Goal: Task Accomplishment & Management: Manage account settings

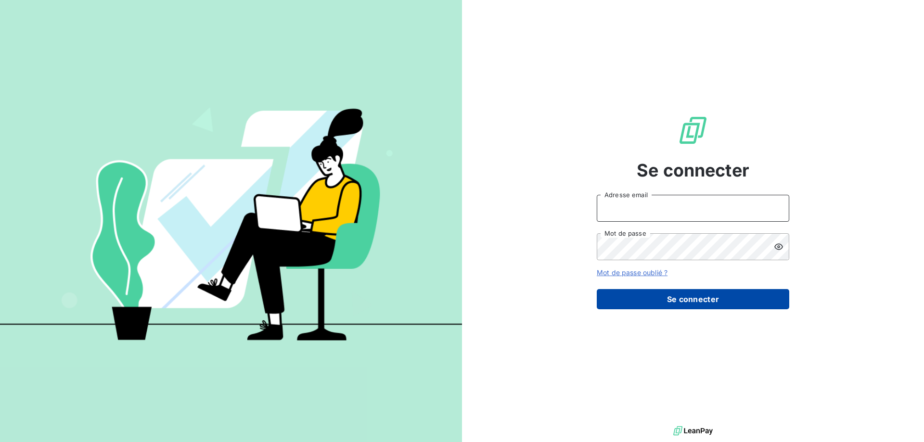
type input "[PERSON_NAME][EMAIL_ADDRESS][DOMAIN_NAME]"
click at [788, 309] on button "Se connecter" at bounding box center [693, 299] width 193 height 20
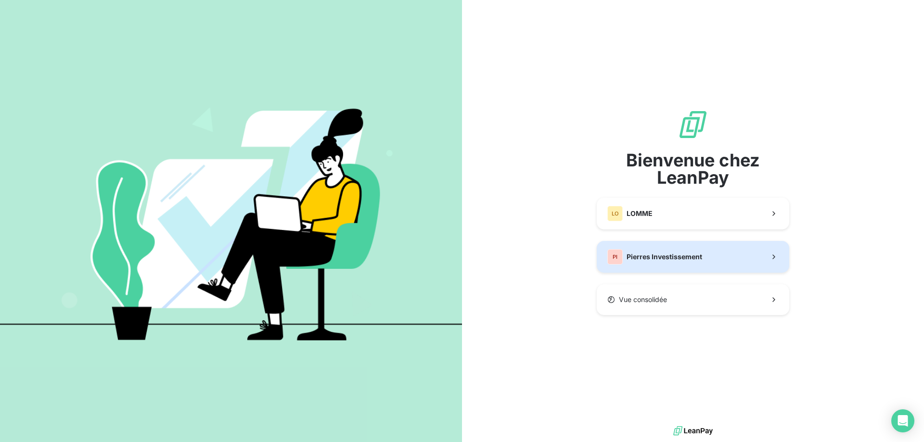
click at [726, 249] on button "PI Pierres Investissement" at bounding box center [693, 257] width 193 height 32
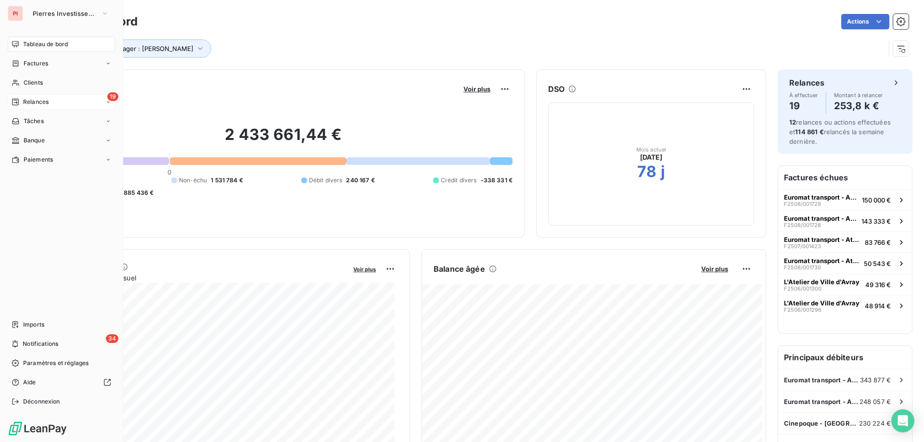
click at [46, 103] on span "Relances" at bounding box center [36, 102] width 26 height 9
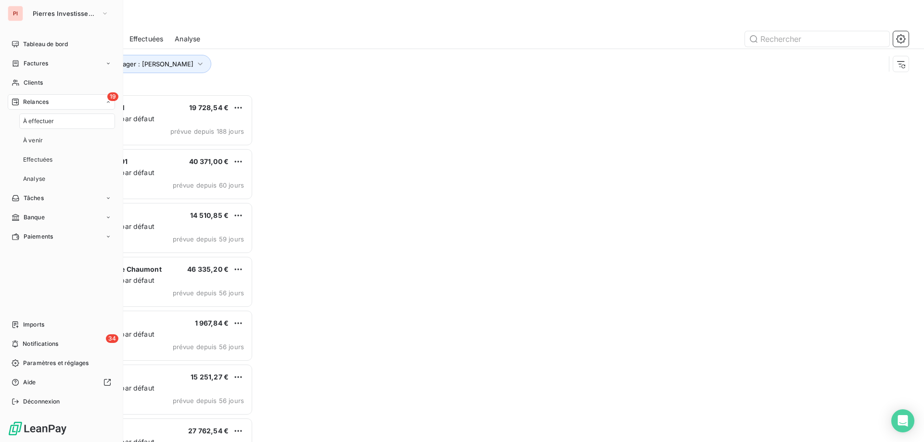
scroll to position [341, 200]
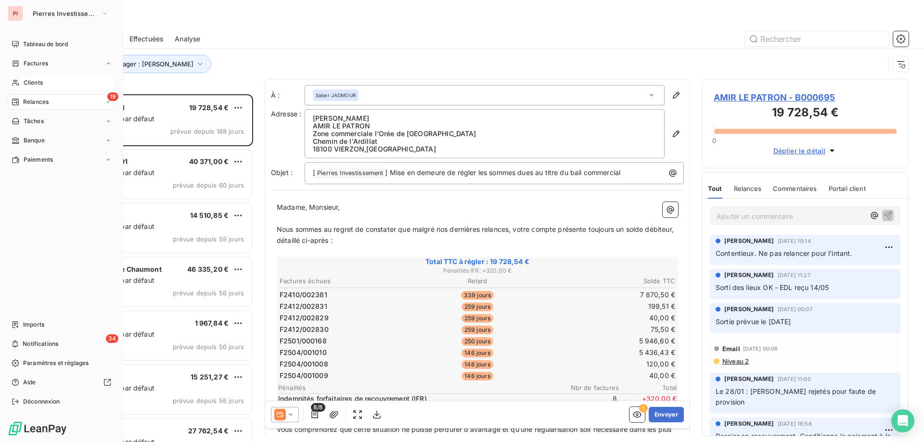
click at [44, 80] on div "Clients" at bounding box center [61, 82] width 107 height 15
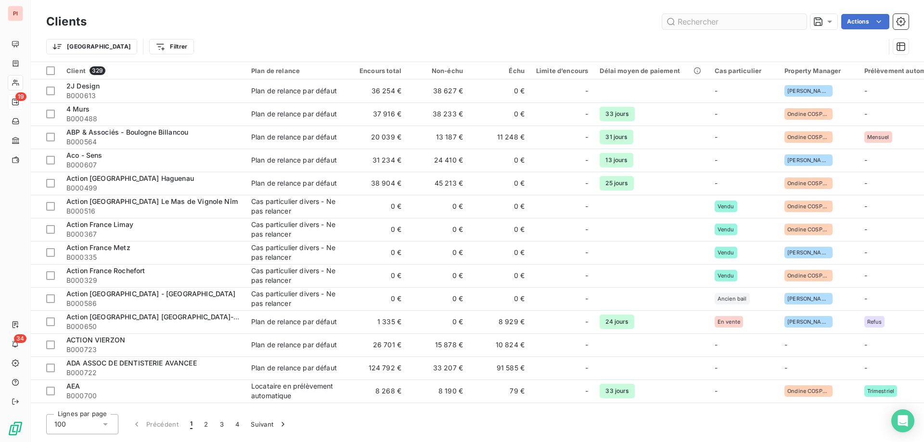
click at [770, 25] on input "text" at bounding box center [734, 21] width 144 height 15
click at [789, 25] on input "text" at bounding box center [734, 21] width 144 height 15
click at [723, 25] on input "text" at bounding box center [734, 21] width 144 height 15
type input "n"
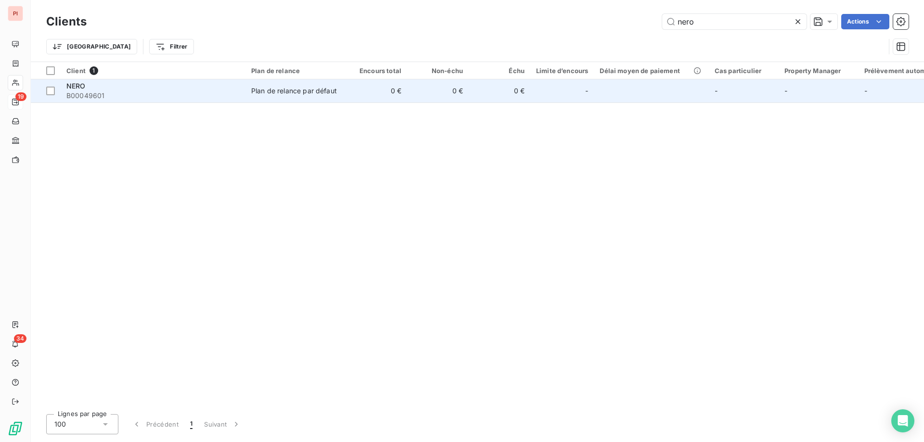
type input "nero"
click at [79, 87] on span "NERO" at bounding box center [75, 86] width 19 height 8
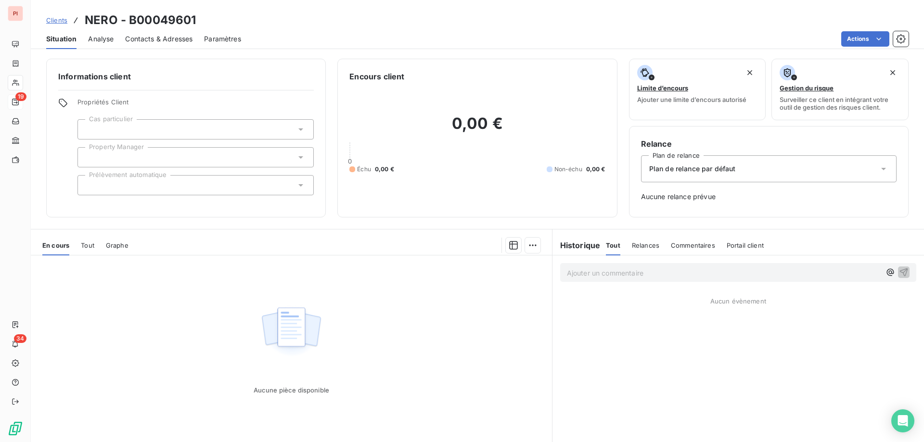
click at [176, 38] on span "Contacts & Adresses" at bounding box center [158, 39] width 67 height 10
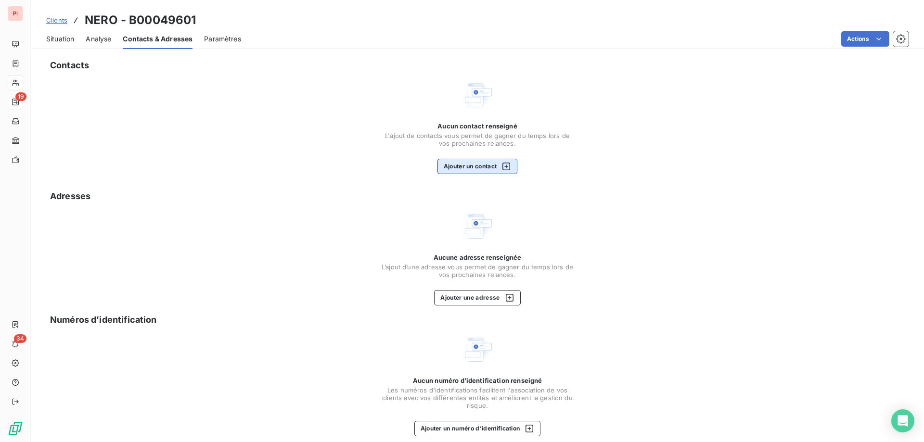
click at [497, 163] on div "button" at bounding box center [504, 167] width 14 height 10
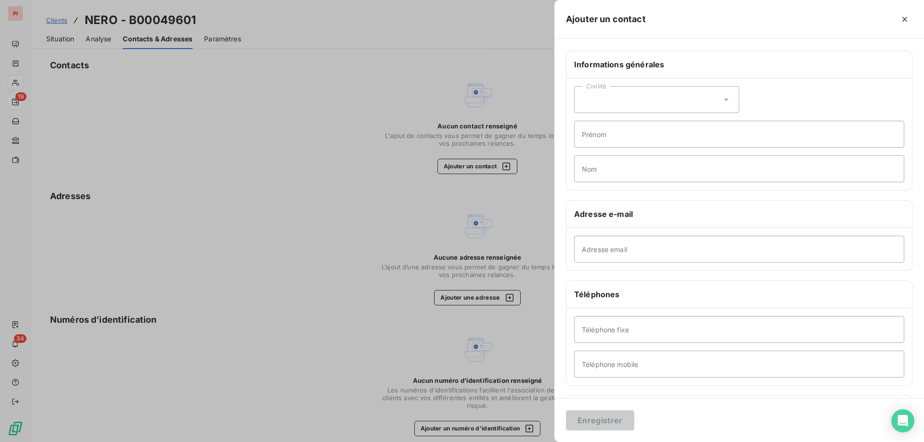
click at [701, 91] on div "Civilité" at bounding box center [656, 99] width 165 height 27
click at [607, 139] on span "Monsieur" at bounding box center [608, 141] width 29 height 9
click at [602, 171] on input "Nom" at bounding box center [739, 168] width 330 height 27
type input "Imad"
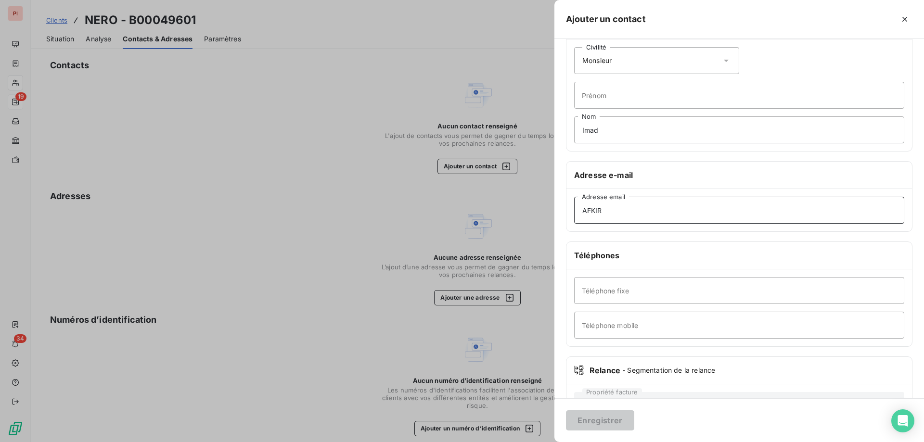
scroll to position [79, 0]
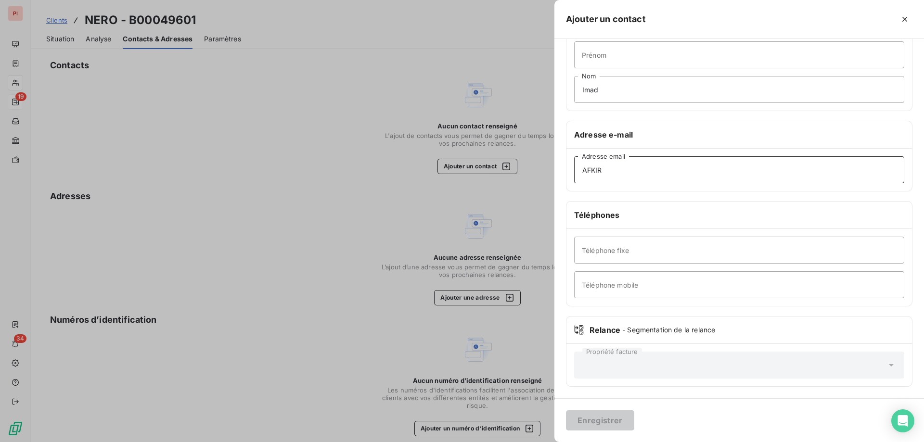
type input "AFKIR"
click at [610, 284] on input "Téléphone mobile" at bounding box center [739, 284] width 330 height 27
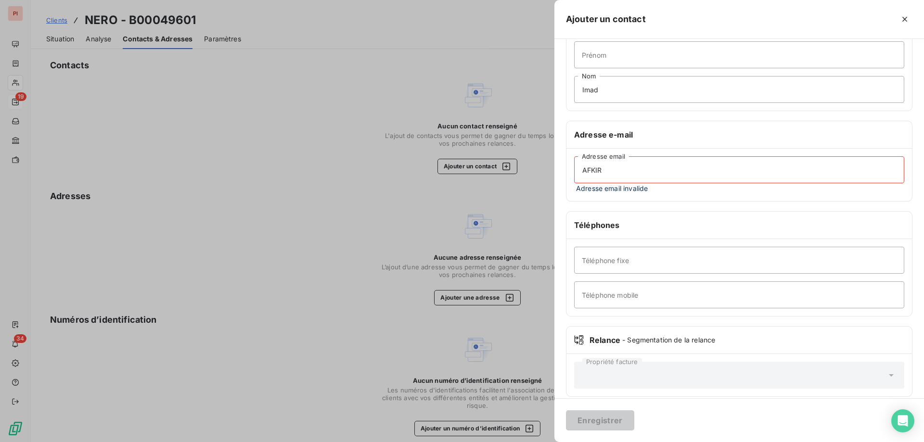
click at [600, 194] on div "AFKIR Adresse email Adresse email invalide" at bounding box center [740, 175] width 346 height 52
click at [613, 171] on input "AFKIR" at bounding box center [739, 169] width 330 height 27
click at [613, 61] on input "Prénom" at bounding box center [739, 54] width 330 height 27
type input "Imad"
drag, startPoint x: 613, startPoint y: 82, endPoint x: 527, endPoint y: 82, distance: 86.2
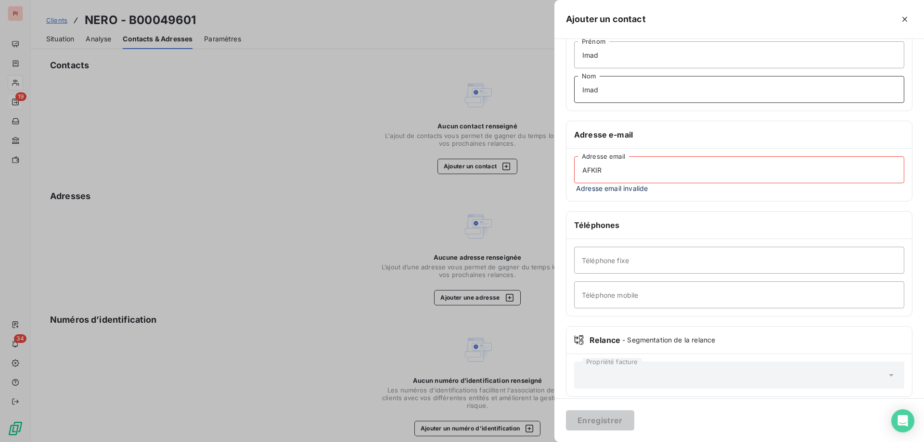
click at [527, 442] on div "Ajouter un contact Informations générales Civilité Monsieur [PERSON_NAME] Préno…" at bounding box center [462, 442] width 924 height 0
type input "AFKIR"
click at [617, 171] on input "AFKIR" at bounding box center [739, 169] width 330 height 27
drag, startPoint x: 634, startPoint y: 172, endPoint x: 496, endPoint y: 166, distance: 138.8
click at [499, 442] on div "Ajouter un contact Informations générales Civilité Monsieur [PERSON_NAME] AFKIR…" at bounding box center [462, 442] width 924 height 0
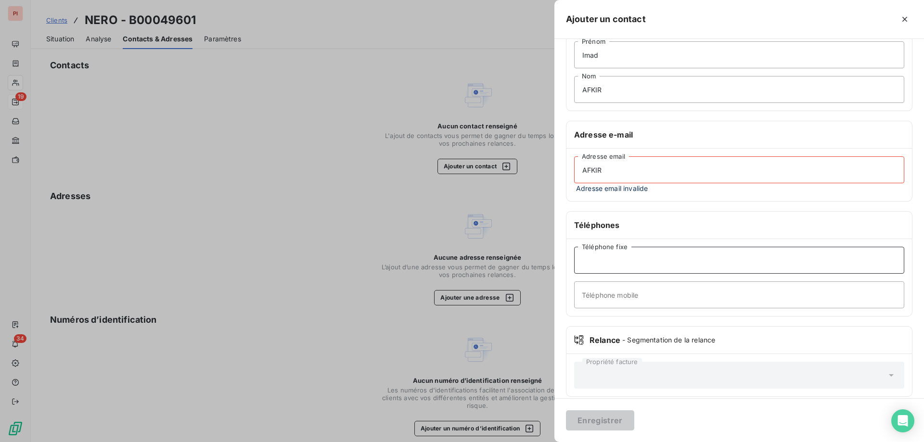
drag, startPoint x: 673, startPoint y: 256, endPoint x: 645, endPoint y: 254, distance: 28.0
click at [647, 254] on input "Téléphone fixe" at bounding box center [739, 260] width 330 height 27
click at [612, 167] on input "AFKIR" at bounding box center [739, 169] width 330 height 27
drag, startPoint x: 607, startPoint y: 168, endPoint x: 455, endPoint y: 164, distance: 151.7
click at [455, 442] on div "Ajouter un contact Informations générales Civilité Monsieur [PERSON_NAME] AFKIR…" at bounding box center [462, 442] width 924 height 0
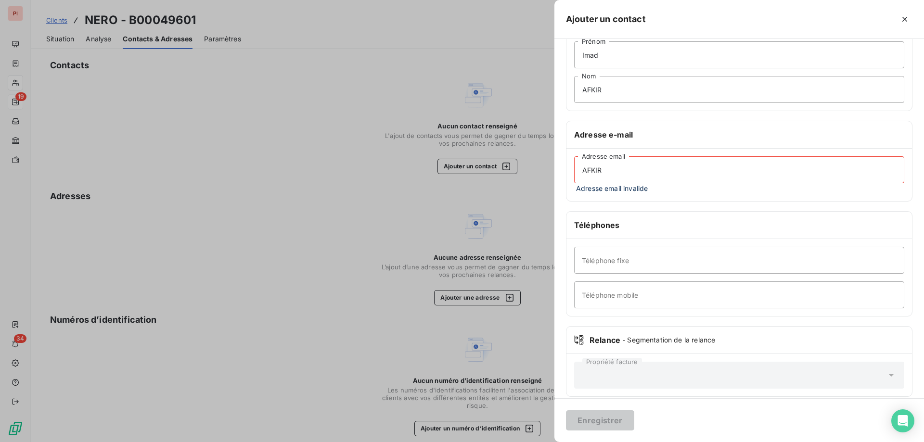
click at [447, 167] on div at bounding box center [462, 221] width 924 height 442
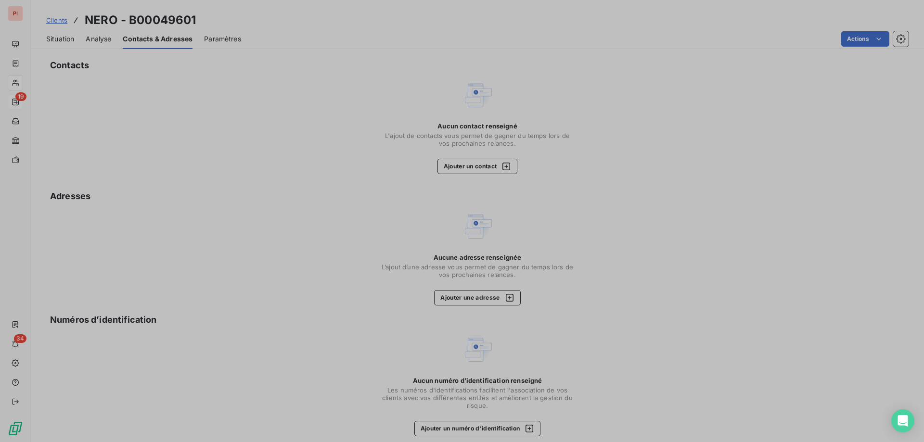
click at [447, 167] on div at bounding box center [462, 221] width 924 height 442
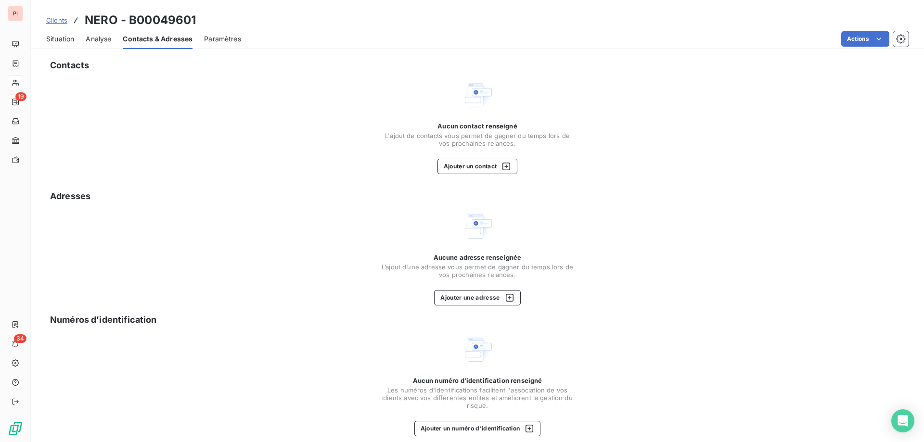
click at [447, 167] on button "Ajouter un contact" at bounding box center [478, 166] width 80 height 15
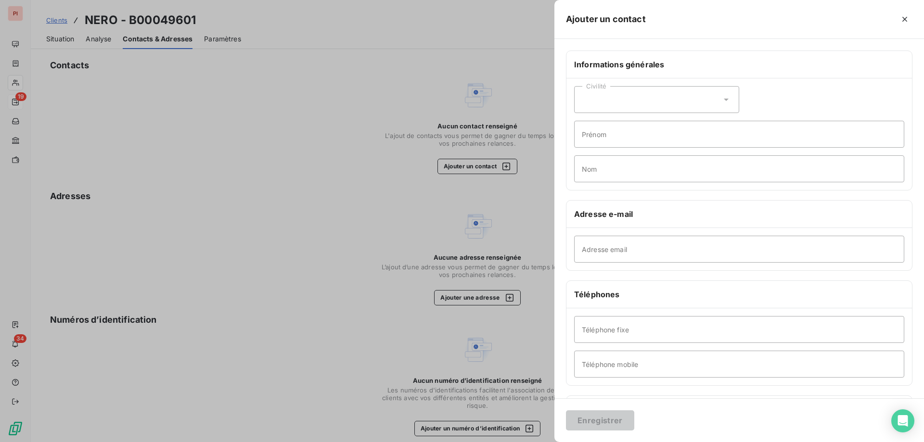
click at [678, 93] on div "Civilité" at bounding box center [656, 99] width 165 height 27
click at [610, 145] on span "Monsieur" at bounding box center [608, 141] width 29 height 9
click at [596, 142] on input "Prénom" at bounding box center [739, 134] width 330 height 27
click at [596, 141] on input "Prénom" at bounding box center [739, 134] width 330 height 27
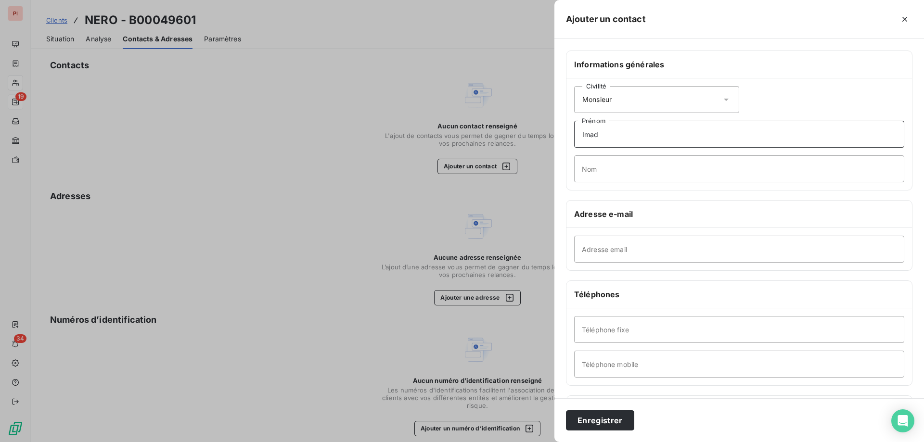
type input "Imad"
type input "I"
type input "AFKIR"
click at [590, 249] on input "Adresse email" at bounding box center [739, 249] width 330 height 27
paste input "[EMAIL_ADDRESS][DOMAIN_NAME]"
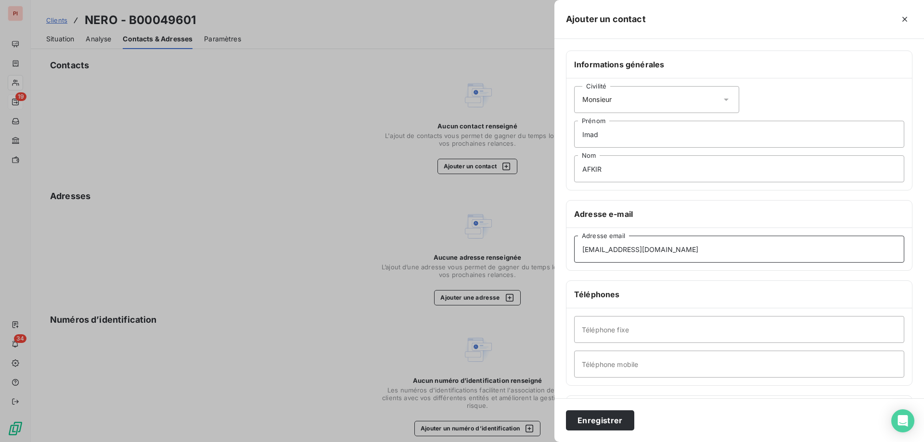
click at [594, 252] on input "[EMAIL_ADDRESS][DOMAIN_NAME]" at bounding box center [739, 249] width 330 height 27
type input "[EMAIL_ADDRESS][DOMAIN_NAME]"
click at [611, 419] on button "Enregistrer" at bounding box center [600, 421] width 68 height 20
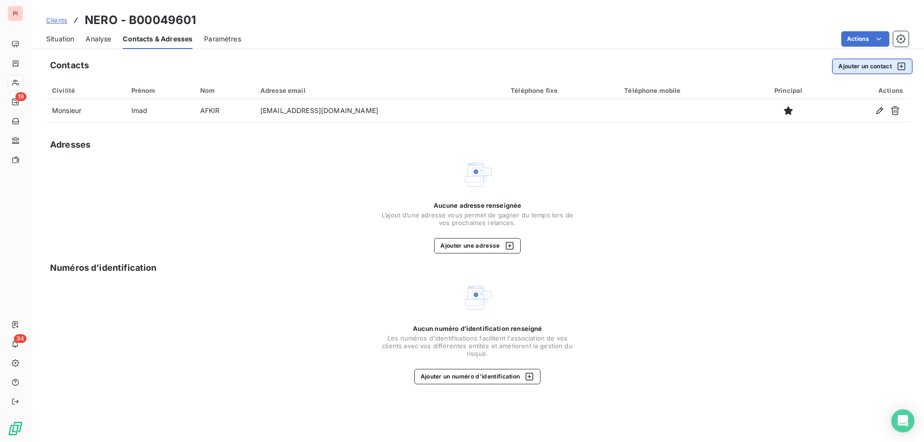
click at [888, 70] on button "Ajouter un contact" at bounding box center [872, 66] width 80 height 15
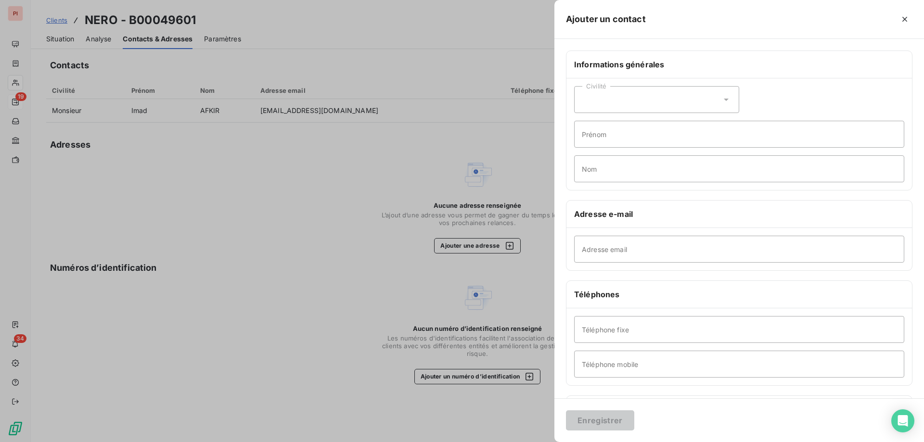
click at [690, 107] on div "Civilité" at bounding box center [656, 99] width 165 height 27
click at [622, 139] on li "Monsieur" at bounding box center [656, 140] width 165 height 17
click at [611, 248] on input "Adresse email" at bounding box center [739, 249] width 330 height 27
paste input "[PERSON_NAME][EMAIL_ADDRESS][DOMAIN_NAME]"
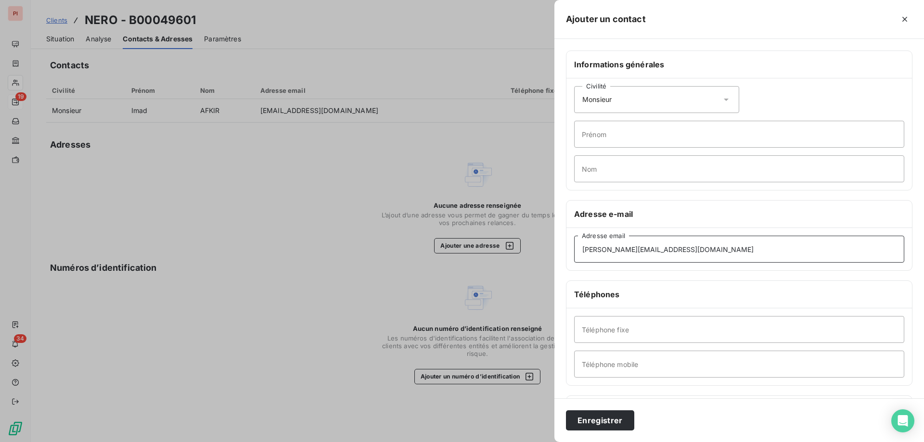
type input "[PERSON_NAME][EMAIL_ADDRESS][DOMAIN_NAME]"
click at [621, 129] on input "Prénom" at bounding box center [739, 134] width 330 height 27
type input "[PERSON_NAME]"
type input "Lassus"
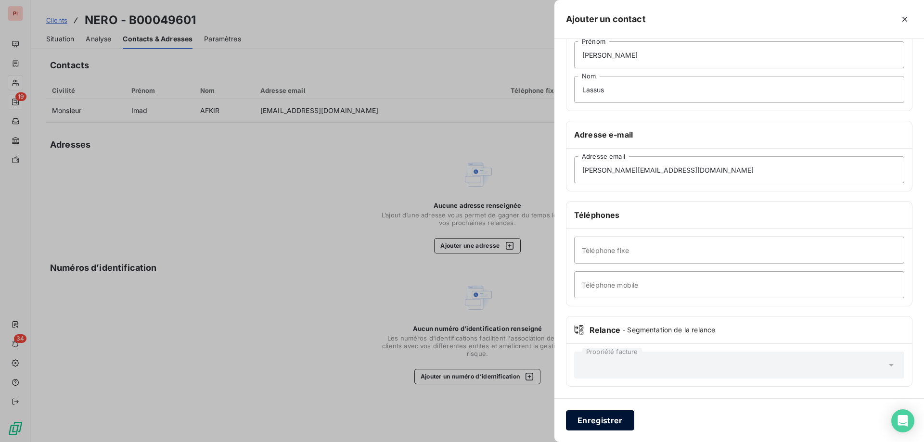
click at [606, 420] on button "Enregistrer" at bounding box center [600, 421] width 68 height 20
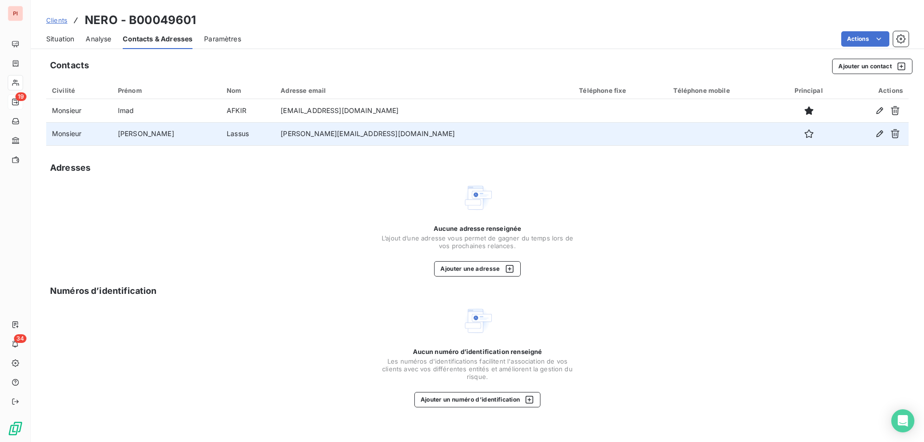
click at [238, 135] on td "Lassus" at bounding box center [248, 133] width 54 height 23
click at [885, 132] on button "button" at bounding box center [879, 133] width 15 height 15
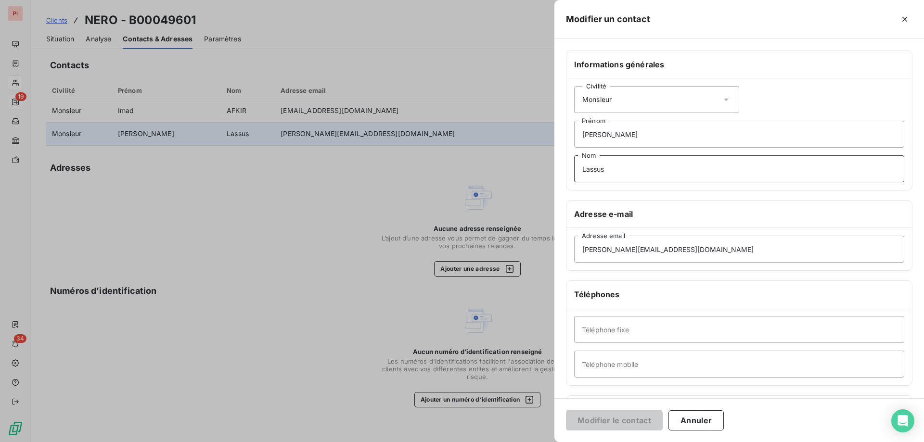
click at [679, 169] on input "Lassus" at bounding box center [739, 168] width 330 height 27
type input "Lassus - Avocat"
click at [626, 420] on button "Modifier le contact" at bounding box center [614, 421] width 97 height 20
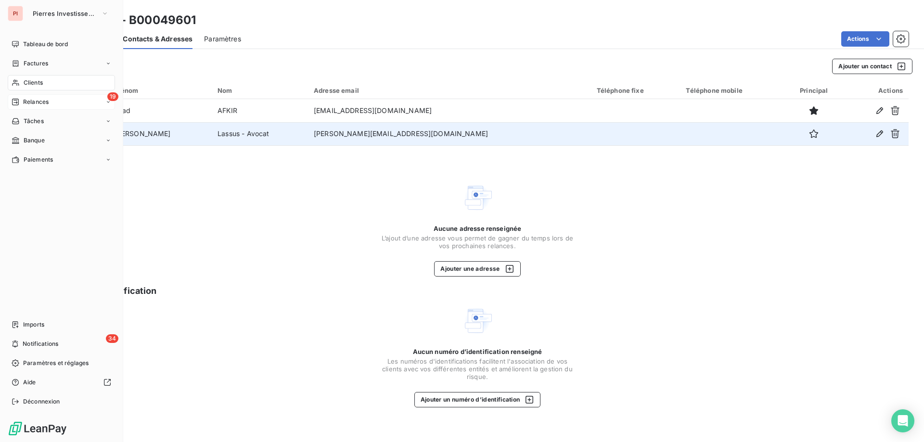
drag, startPoint x: 35, startPoint y: 79, endPoint x: 52, endPoint y: 79, distance: 17.8
click at [35, 79] on span "Clients" at bounding box center [33, 82] width 19 height 9
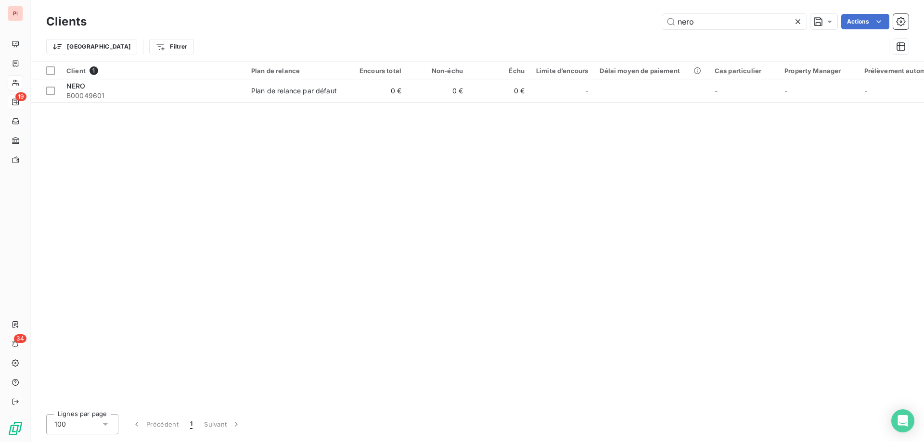
drag, startPoint x: 643, startPoint y: 13, endPoint x: 529, endPoint y: 18, distance: 113.7
click at [566, 20] on div "nero Actions" at bounding box center [503, 21] width 811 height 15
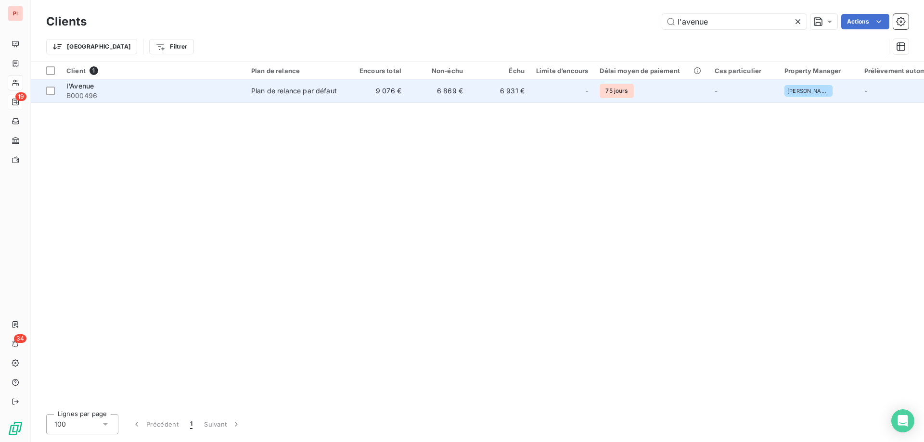
type input "l'avenue"
click at [414, 95] on td "6 869 €" at bounding box center [438, 90] width 62 height 23
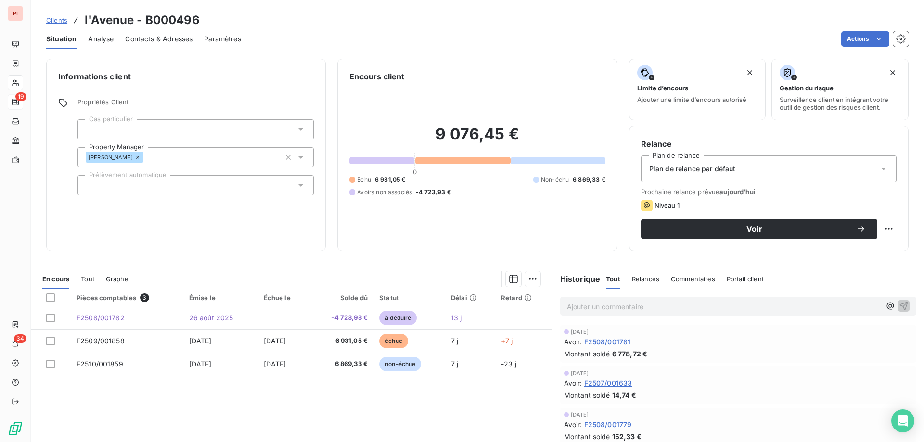
drag, startPoint x: 365, startPoint y: 78, endPoint x: 235, endPoint y: 236, distance: 204.2
click at [231, 237] on div "Informations client Propriétés Client Cas particulier Property Manager [PERSON_…" at bounding box center [186, 155] width 280 height 193
drag, startPoint x: 241, startPoint y: 212, endPoint x: 160, endPoint y: 225, distance: 82.3
click at [160, 224] on div "Informations client Propriétés Client Cas particulier Property Manager [PERSON_…" at bounding box center [186, 155] width 280 height 193
click at [168, 37] on span "Contacts & Adresses" at bounding box center [158, 39] width 67 height 10
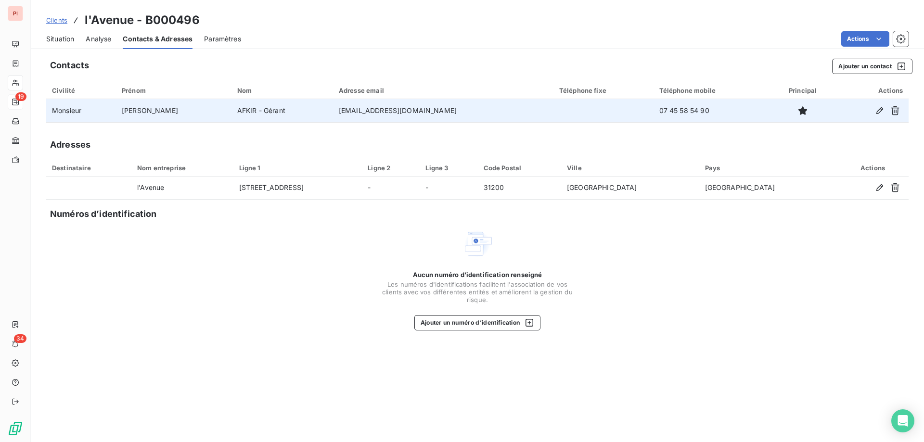
click at [56, 110] on td "Monsieur" at bounding box center [81, 110] width 70 height 23
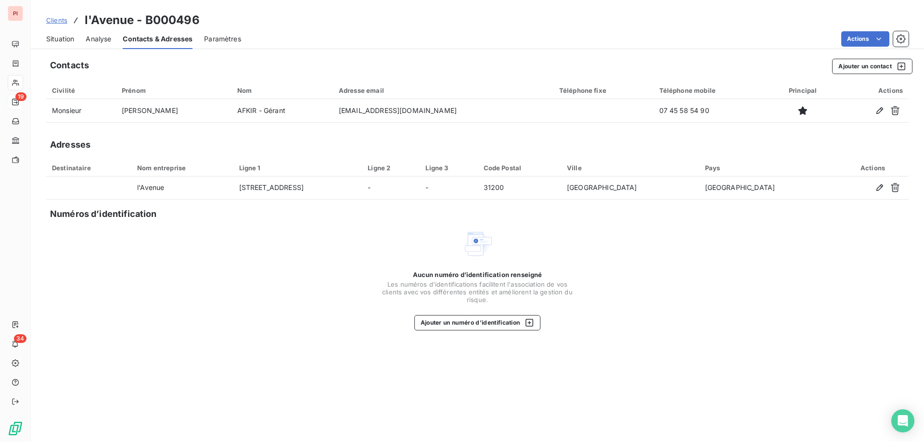
drag, startPoint x: 823, startPoint y: 120, endPoint x: 872, endPoint y: 145, distance: 55.5
click at [872, 145] on div "Adresses" at bounding box center [477, 144] width 863 height 13
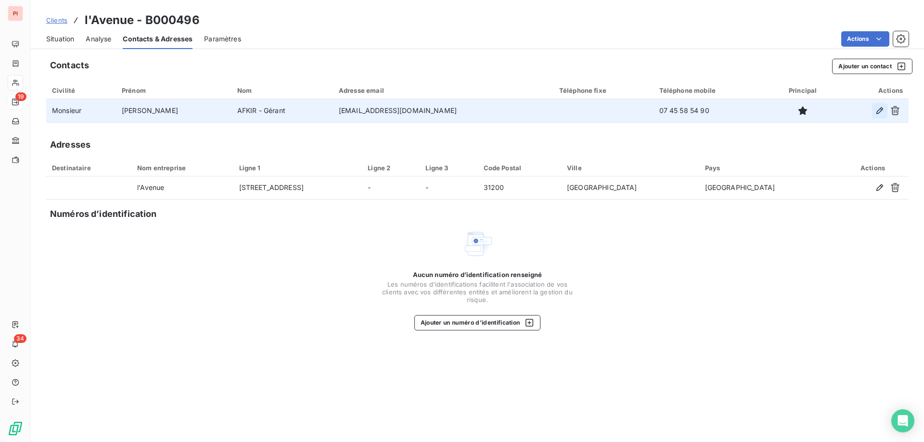
click at [880, 112] on icon "button" at bounding box center [880, 110] width 7 height 7
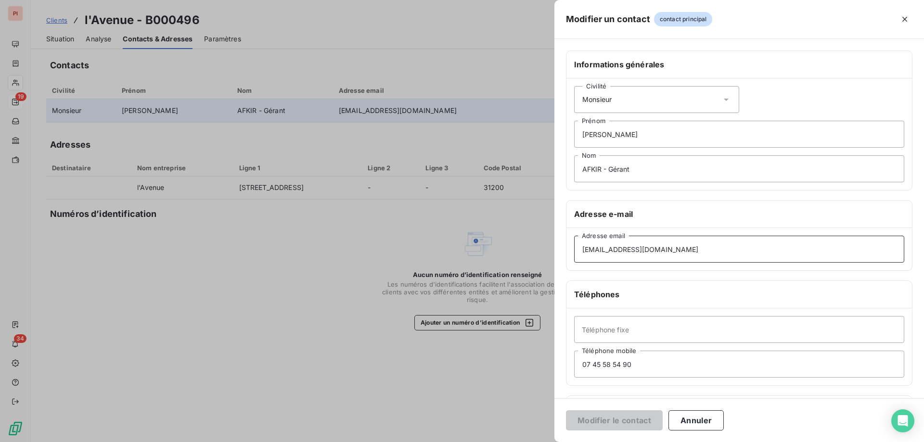
drag, startPoint x: 685, startPoint y: 258, endPoint x: 560, endPoint y: 250, distance: 124.4
click at [560, 250] on div "Informations générales Civilité Monsieur [PERSON_NAME] AFKIR - Gérant Nom Adres…" at bounding box center [740, 264] width 370 height 427
click at [706, 418] on button "Annuler" at bounding box center [696, 421] width 55 height 20
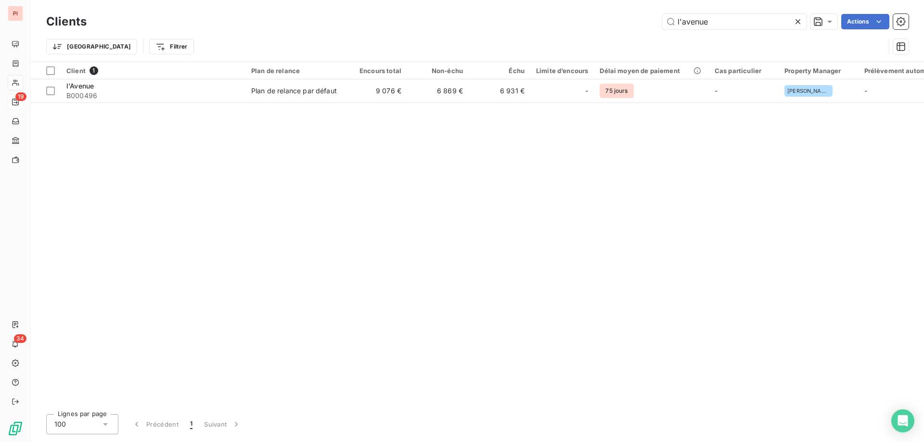
drag, startPoint x: 746, startPoint y: 22, endPoint x: 491, endPoint y: 19, distance: 255.1
click at [520, 19] on div "l'avenue Actions" at bounding box center [503, 21] width 811 height 15
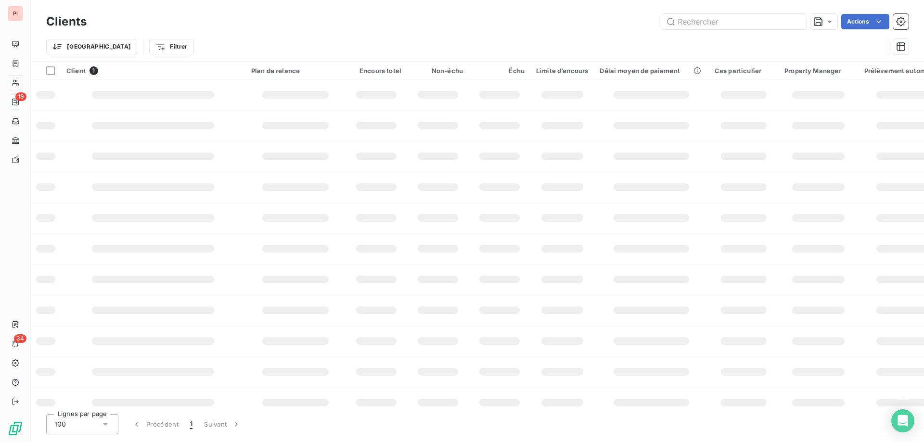
click at [484, 18] on div "Actions" at bounding box center [503, 21] width 811 height 15
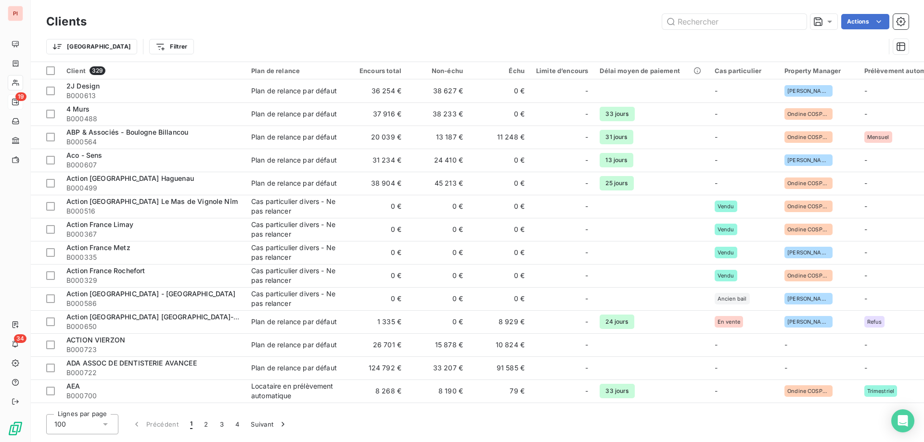
click at [484, 18] on div "Actions" at bounding box center [503, 21] width 811 height 15
click at [508, 26] on div "Actions" at bounding box center [503, 21] width 811 height 15
click at [747, 21] on input "text" at bounding box center [734, 21] width 144 height 15
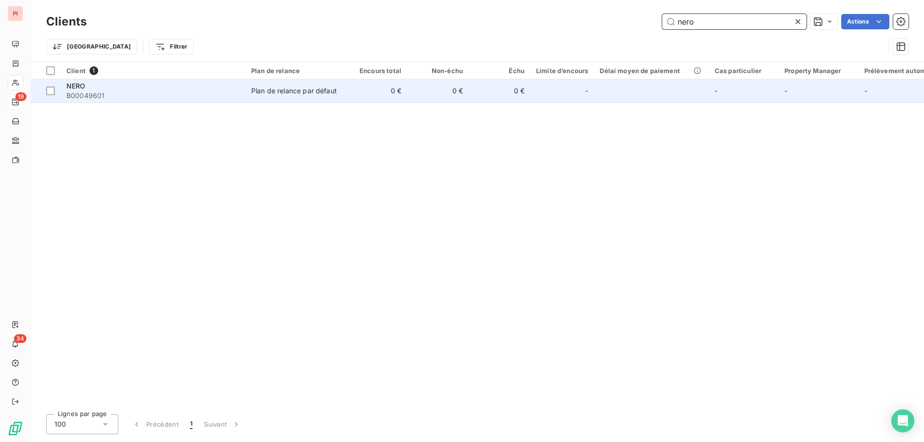
type input "nero"
click at [168, 95] on span "B00049601" at bounding box center [152, 96] width 173 height 10
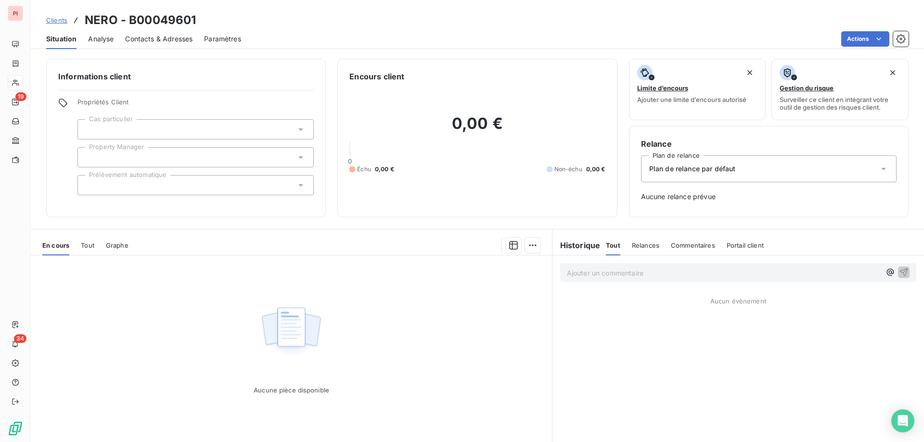
click at [174, 40] on span "Contacts & Adresses" at bounding box center [158, 39] width 67 height 10
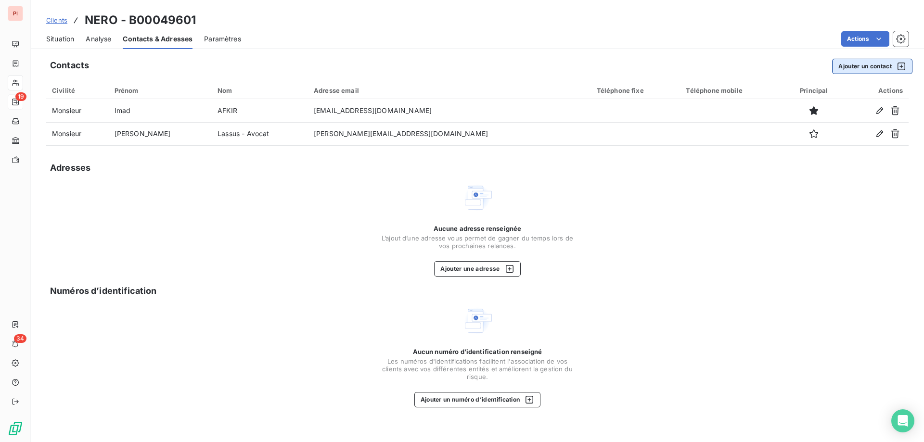
click at [879, 67] on button "Ajouter un contact" at bounding box center [872, 66] width 80 height 15
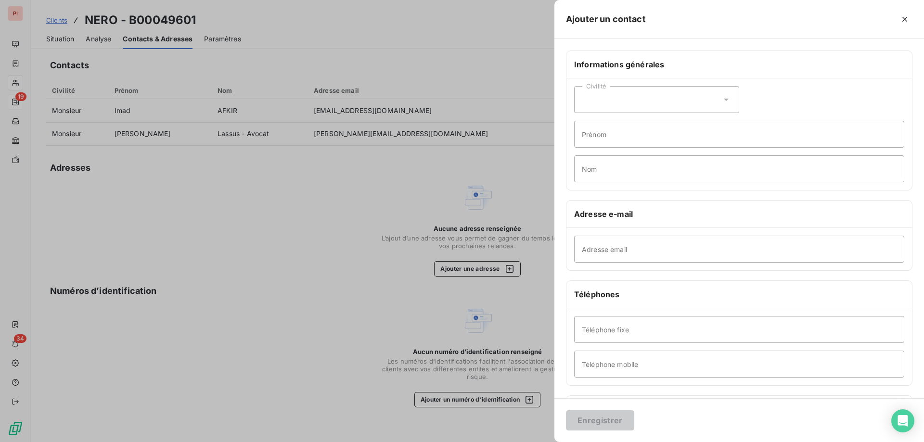
click at [722, 104] on icon at bounding box center [727, 100] width 10 height 10
click at [612, 142] on span "Monsieur" at bounding box center [608, 141] width 29 height 9
click at [645, 185] on div "Civilité Monsieur [PERSON_NAME] Nom" at bounding box center [740, 134] width 346 height 112
click at [647, 177] on input "Nom" at bounding box center [739, 168] width 330 height 27
click at [659, 168] on input "[PERSON_NAME]" at bounding box center [739, 168] width 330 height 27
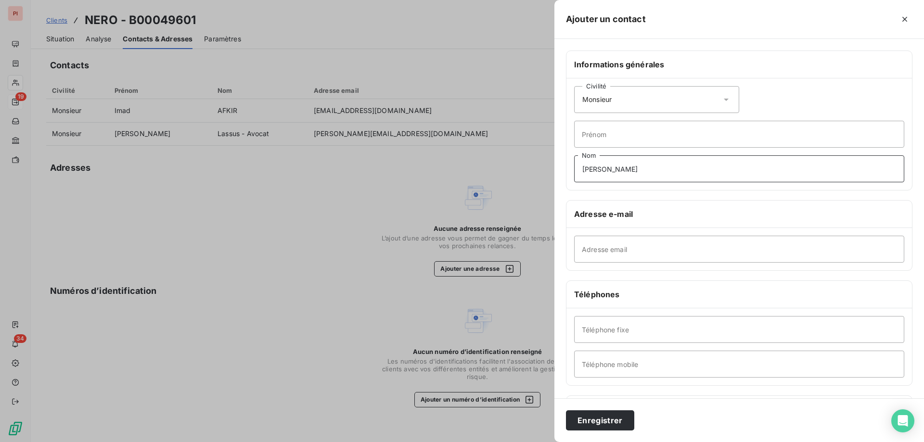
drag, startPoint x: 643, startPoint y: 167, endPoint x: 546, endPoint y: 170, distance: 97.3
click at [546, 442] on div "Ajouter un contact Informations générales Civilité Monsieur [PERSON_NAME] Nom A…" at bounding box center [462, 442] width 924 height 0
type input "[PERSON_NAME]"
click at [622, 245] on input "Adresse email" at bounding box center [739, 249] width 330 height 27
paste input "[EMAIL_ADDRESS][DOMAIN_NAME]"
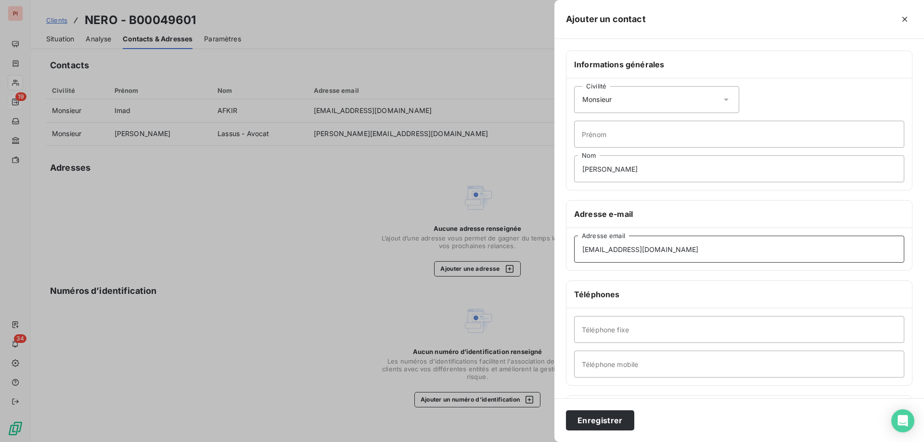
type input "[EMAIL_ADDRESS][DOMAIN_NAME]"
drag, startPoint x: 639, startPoint y: 169, endPoint x: 542, endPoint y: 165, distance: 96.8
click at [544, 442] on div "Ajouter un contact Informations générales Civilité Monsieur [PERSON_NAME] Nom A…" at bounding box center [462, 442] width 924 height 0
click at [611, 139] on input "Prénom" at bounding box center [739, 134] width 330 height 27
paste input "[PERSON_NAME]"
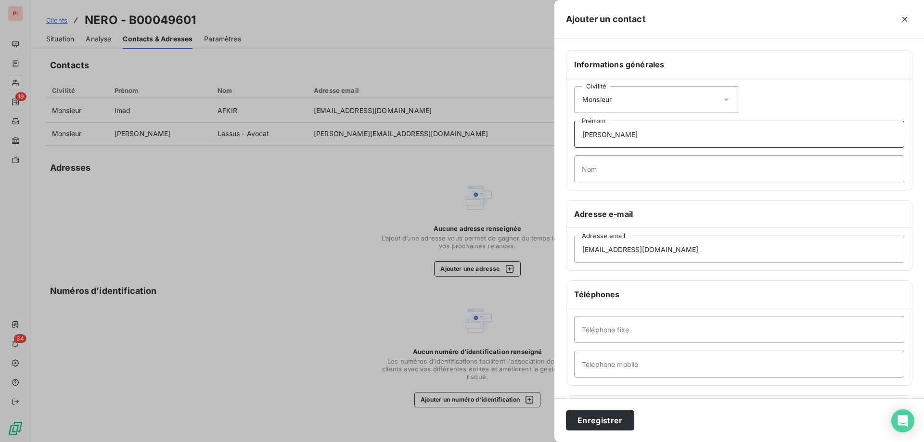
type input "[PERSON_NAME]"
click at [624, 170] on input "Nom" at bounding box center [739, 168] width 330 height 27
type input "AFKIR"
click at [600, 416] on button "Enregistrer" at bounding box center [600, 421] width 68 height 20
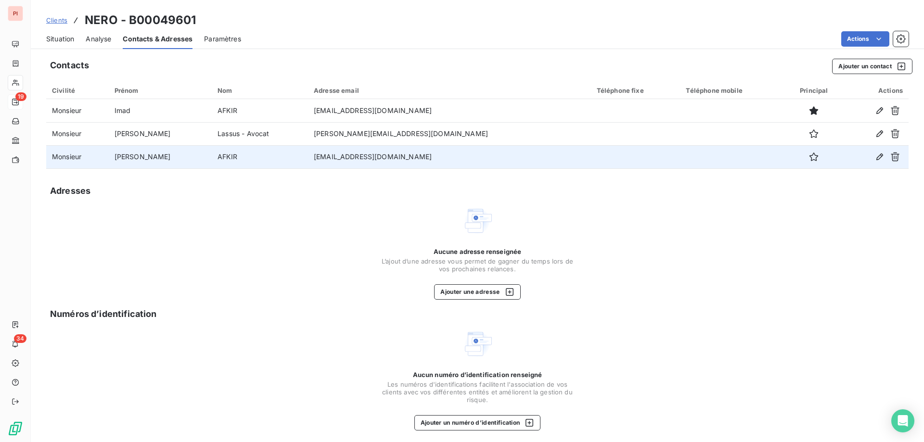
click at [230, 162] on td "AFKIR" at bounding box center [260, 156] width 96 height 23
click at [875, 158] on icon "button" at bounding box center [880, 157] width 10 height 10
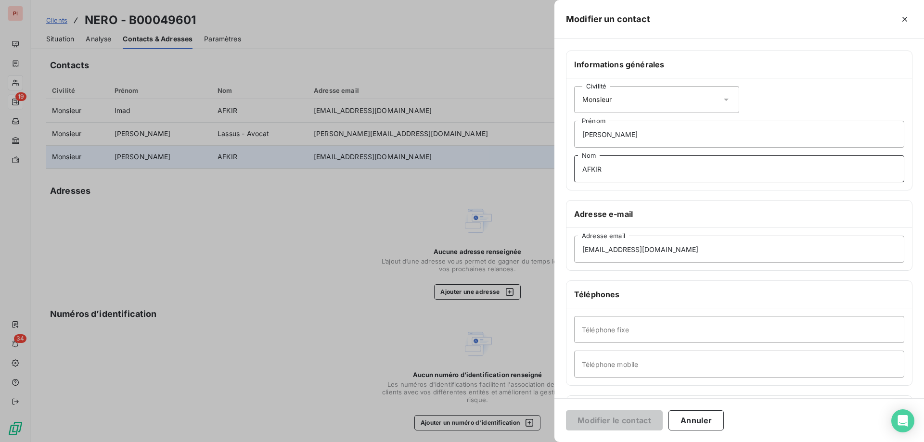
click at [655, 181] on input "AFKIR" at bounding box center [739, 168] width 330 height 27
type input "AFKIR (Frère ex l'Avenue)"
click at [600, 421] on button "Modifier le contact" at bounding box center [614, 421] width 97 height 20
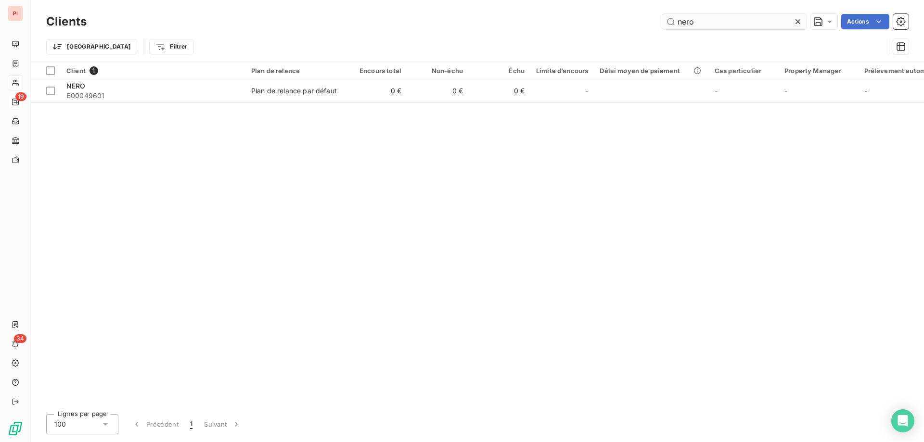
drag, startPoint x: 725, startPoint y: 16, endPoint x: 705, endPoint y: 14, distance: 20.3
click at [705, 14] on input "nero" at bounding box center [734, 21] width 144 height 15
drag, startPoint x: 728, startPoint y: 24, endPoint x: 507, endPoint y: 17, distance: 220.6
click at [538, 16] on div "nero Actions" at bounding box center [503, 21] width 811 height 15
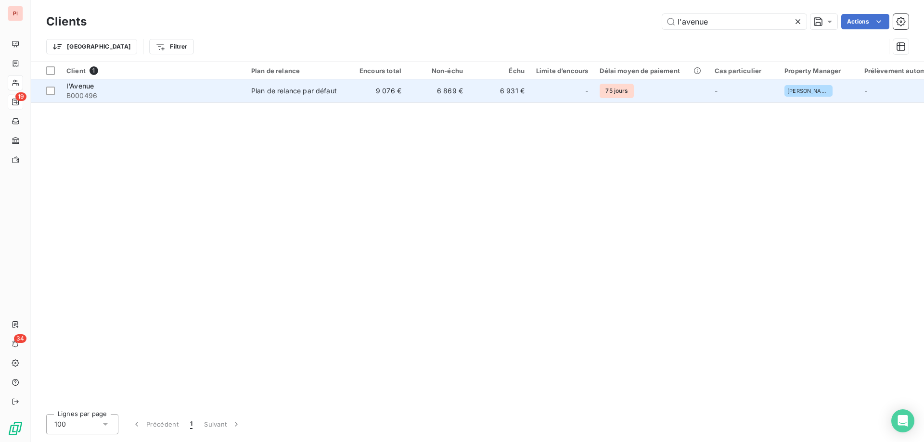
type input "l'avenue"
click at [273, 84] on td "Plan de relance par défaut" at bounding box center [295, 90] width 100 height 23
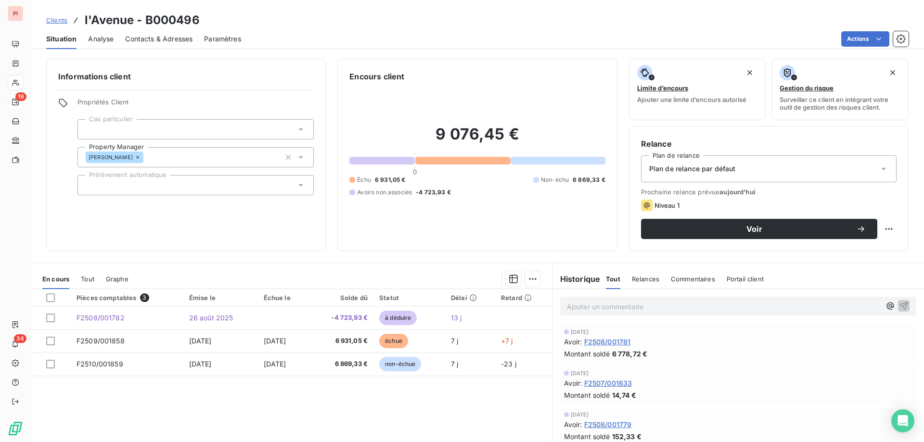
click at [181, 42] on span "Contacts & Adresses" at bounding box center [158, 39] width 67 height 10
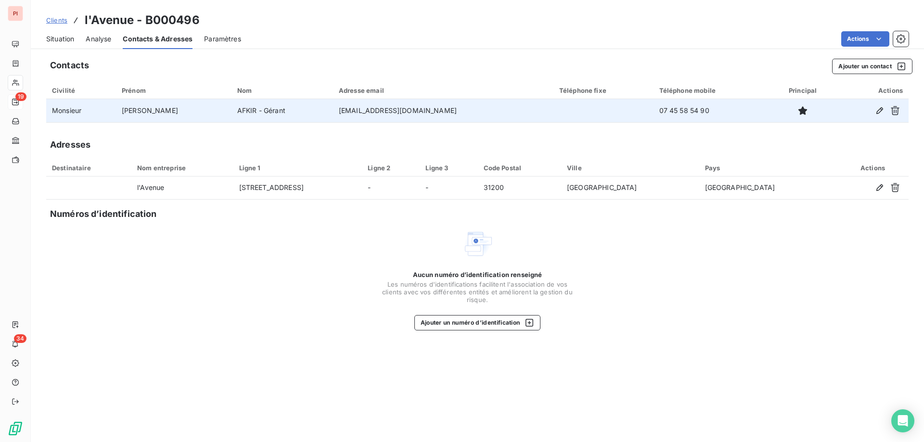
click at [654, 103] on td "07 45 58 54 90" at bounding box center [712, 110] width 116 height 23
click at [884, 114] on icon "button" at bounding box center [880, 111] width 10 height 10
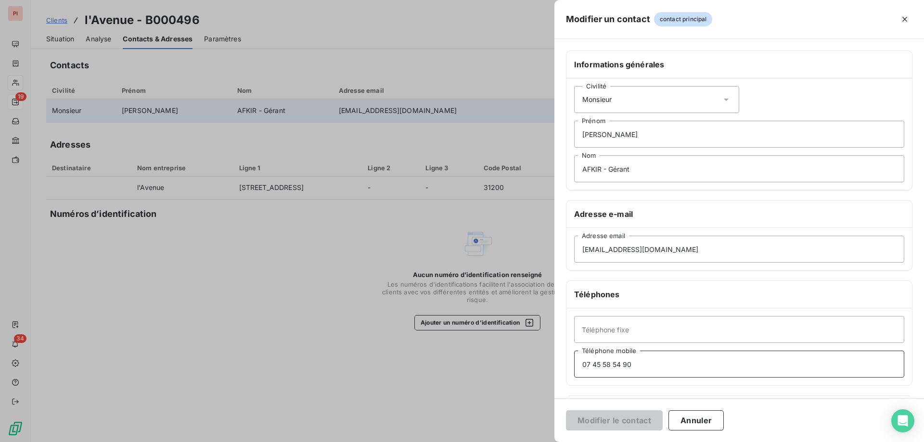
drag, startPoint x: 665, startPoint y: 370, endPoint x: 352, endPoint y: 365, distance: 312.9
click at [353, 442] on div "Modifier un contact contact principal Informations générales Civilité Monsieur …" at bounding box center [462, 442] width 924 height 0
click at [710, 423] on button "Annuler" at bounding box center [696, 421] width 55 height 20
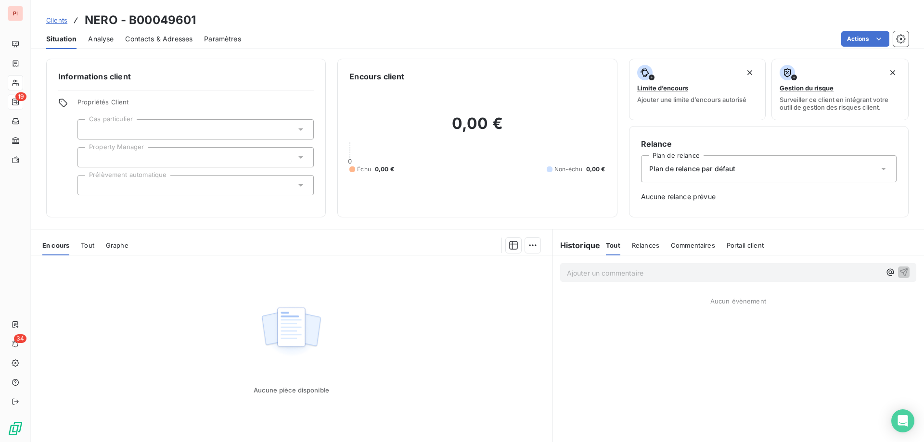
click at [179, 38] on span "Contacts & Adresses" at bounding box center [158, 39] width 67 height 10
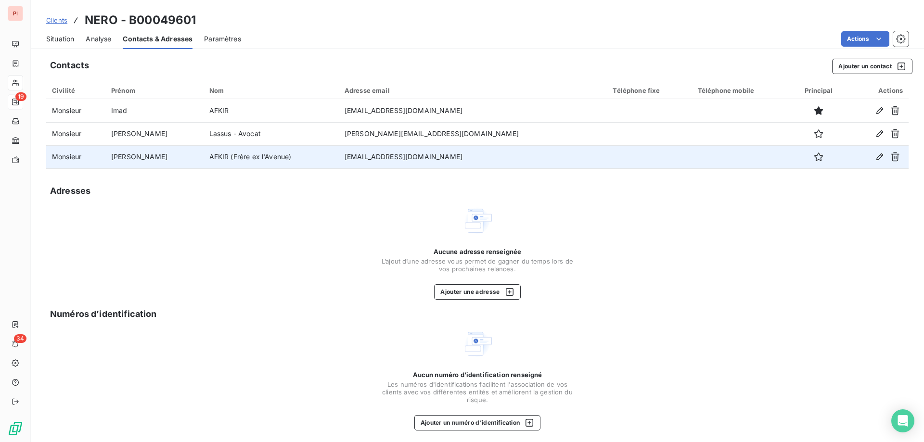
click at [518, 161] on td "[EMAIL_ADDRESS][DOMAIN_NAME]" at bounding box center [473, 156] width 269 height 23
click at [848, 154] on td at bounding box center [878, 156] width 61 height 23
click at [876, 155] on icon "button" at bounding box center [880, 157] width 10 height 10
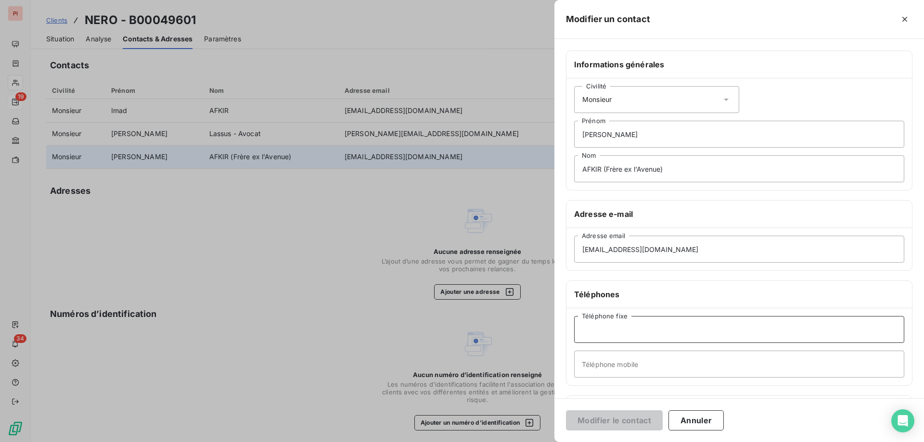
click at [626, 330] on input "Téléphone fixe" at bounding box center [739, 329] width 330 height 27
click at [643, 362] on input "Téléphone mobile" at bounding box center [739, 364] width 330 height 27
paste input "07 45 58 54 90"
type input "07 45 58 54 90"
click at [595, 419] on button "Modifier le contact" at bounding box center [614, 421] width 97 height 20
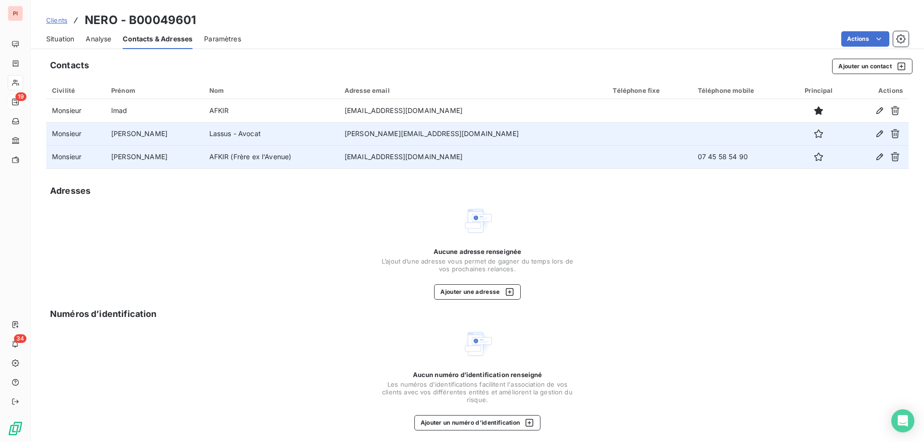
click at [295, 133] on td "Lassus - Avocat" at bounding box center [271, 133] width 135 height 23
click at [607, 143] on td at bounding box center [649, 133] width 85 height 23
click at [877, 134] on icon "button" at bounding box center [880, 133] width 7 height 7
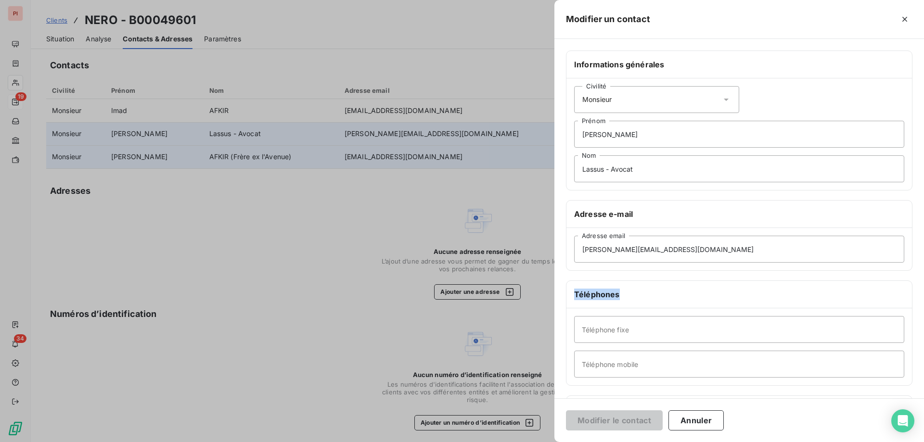
drag, startPoint x: 663, startPoint y: 290, endPoint x: 653, endPoint y: 290, distance: 10.1
click at [653, 290] on div "Informations générales Civilité Monsieur [PERSON_NAME] Nom Adresse e-mail [EMAI…" at bounding box center [740, 264] width 370 height 427
click at [649, 330] on input "Téléphone fixe" at bounding box center [739, 329] width 330 height 27
paste input "[PHONE_NUMBER]"
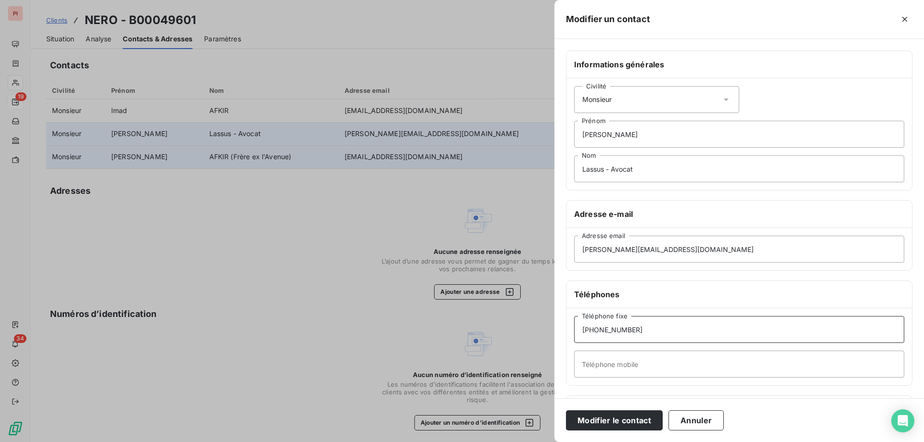
click at [594, 334] on input "[PHONE_NUMBER]" at bounding box center [739, 329] width 330 height 27
click at [602, 330] on input "05 [TECHNICAL_ID]" at bounding box center [739, 329] width 330 height 27
click at [612, 330] on input "[PHONE_NUMBER]" at bounding box center [739, 329] width 330 height 27
click at [622, 332] on input "05 61 53 25.21" at bounding box center [739, 329] width 330 height 27
type input "05 61 53 25 21"
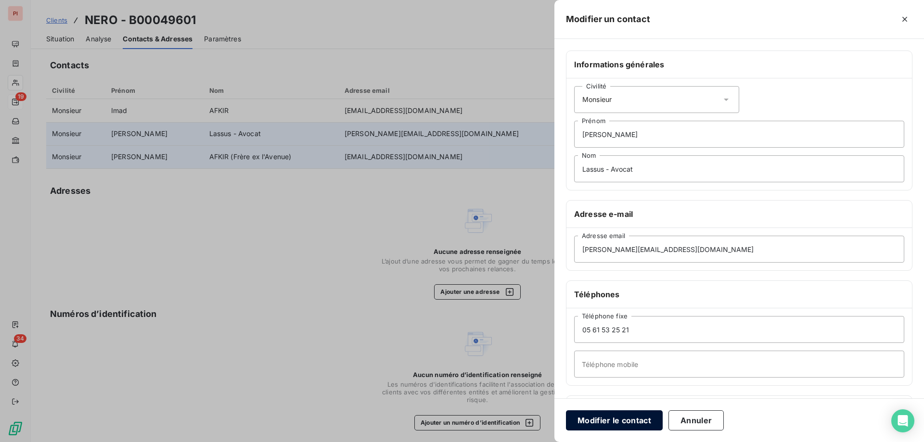
click at [615, 422] on button "Modifier le contact" at bounding box center [614, 421] width 97 height 20
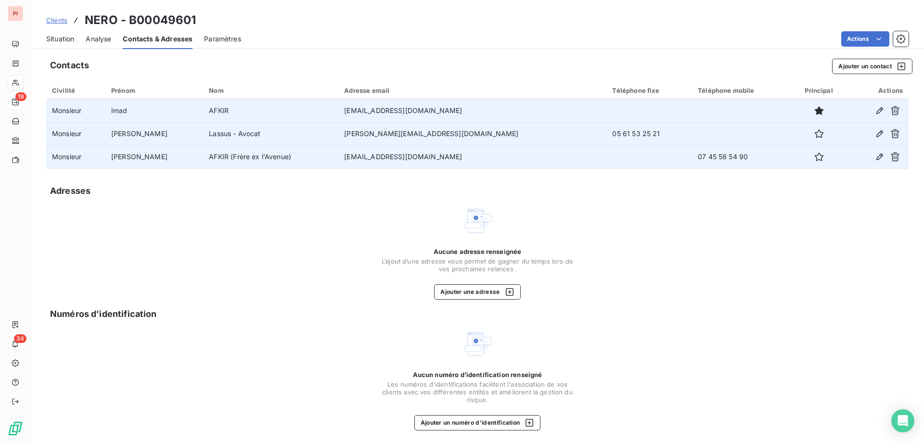
click at [247, 113] on td "AFKIR" at bounding box center [270, 110] width 135 height 23
click at [875, 114] on icon "button" at bounding box center [880, 111] width 10 height 10
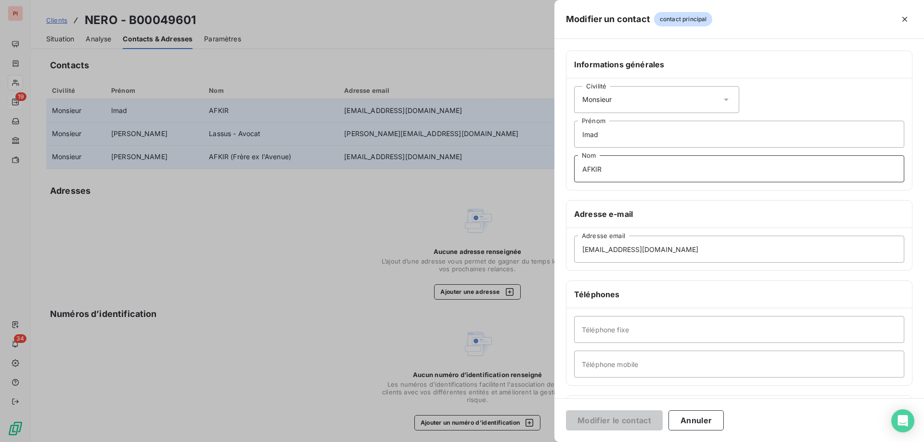
click at [638, 174] on input "AFKIR" at bounding box center [739, 168] width 330 height 27
type input "AFKIR (Gérant)"
click at [627, 423] on button "Modifier le contact" at bounding box center [614, 421] width 97 height 20
